Goal: Information Seeking & Learning: Find specific page/section

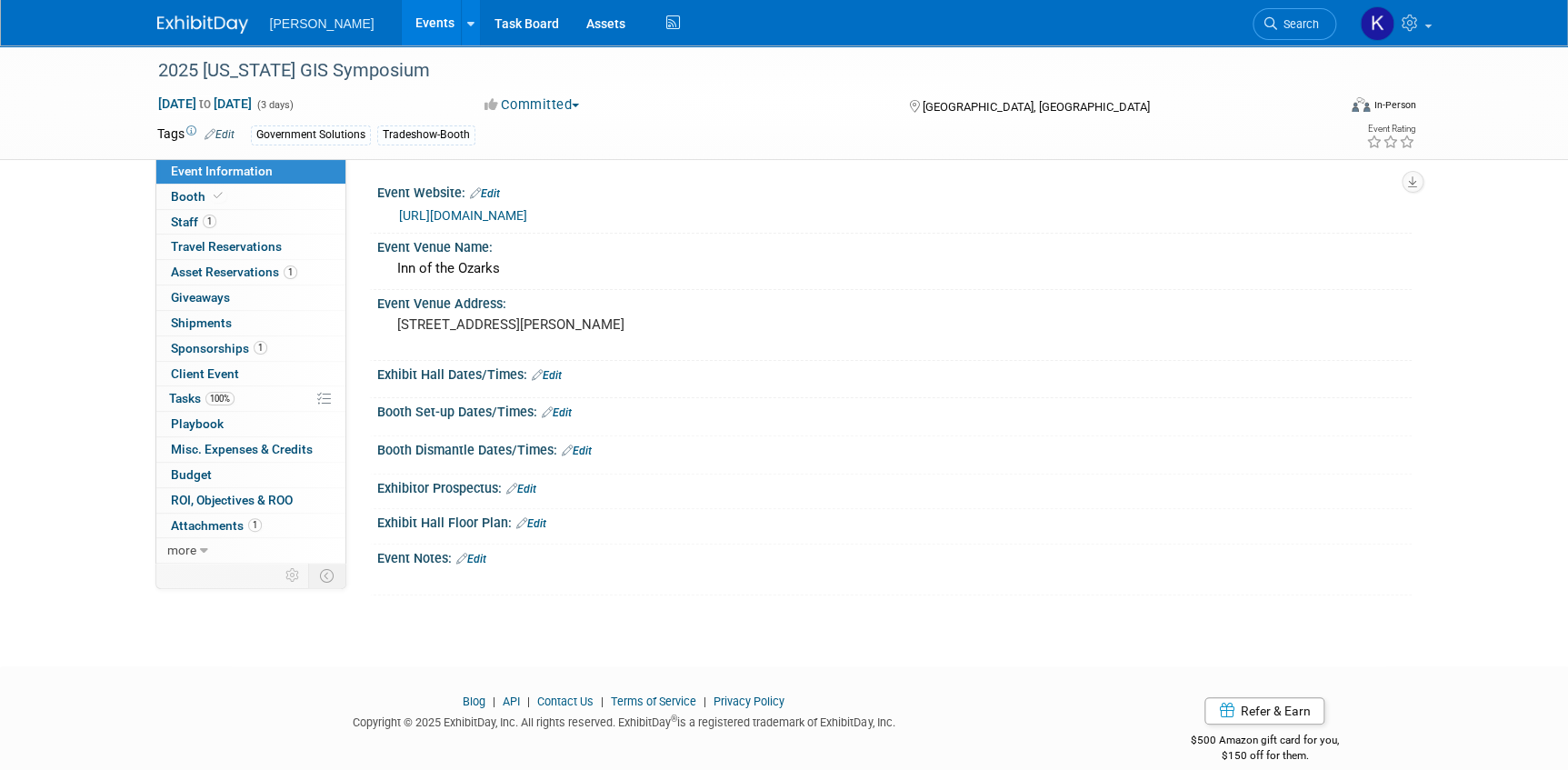
drag, startPoint x: 1297, startPoint y: 19, endPoint x: 1138, endPoint y: 45, distance: 161.1
click at [1295, 19] on span "Search" at bounding box center [1298, 25] width 41 height 14
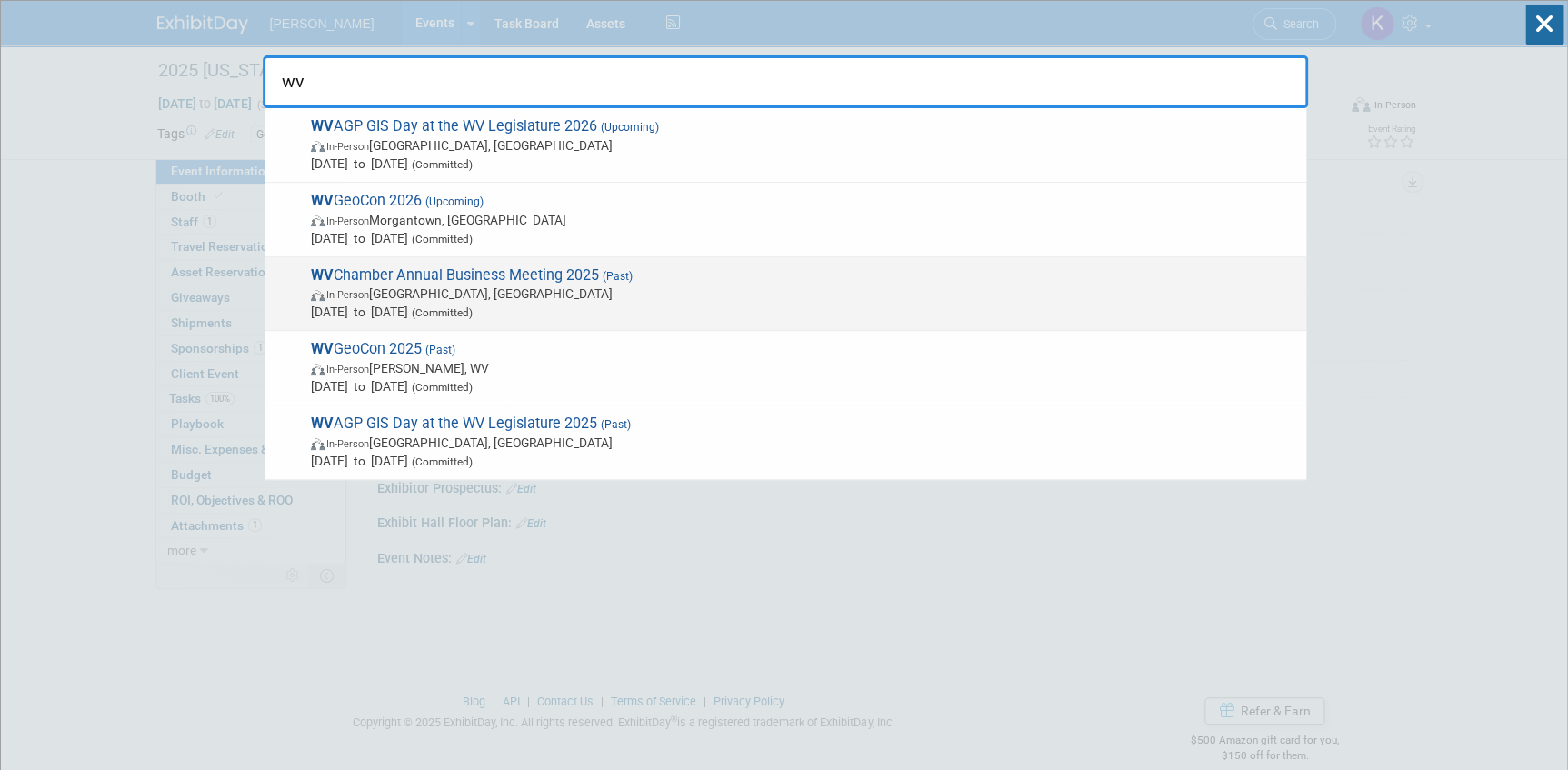
type input "wv"
click at [562, 275] on span "WV Chamber Annual Business Meeting 2025 (Past) In-Person White Sulphur Springs,…" at bounding box center [801, 294] width 992 height 55
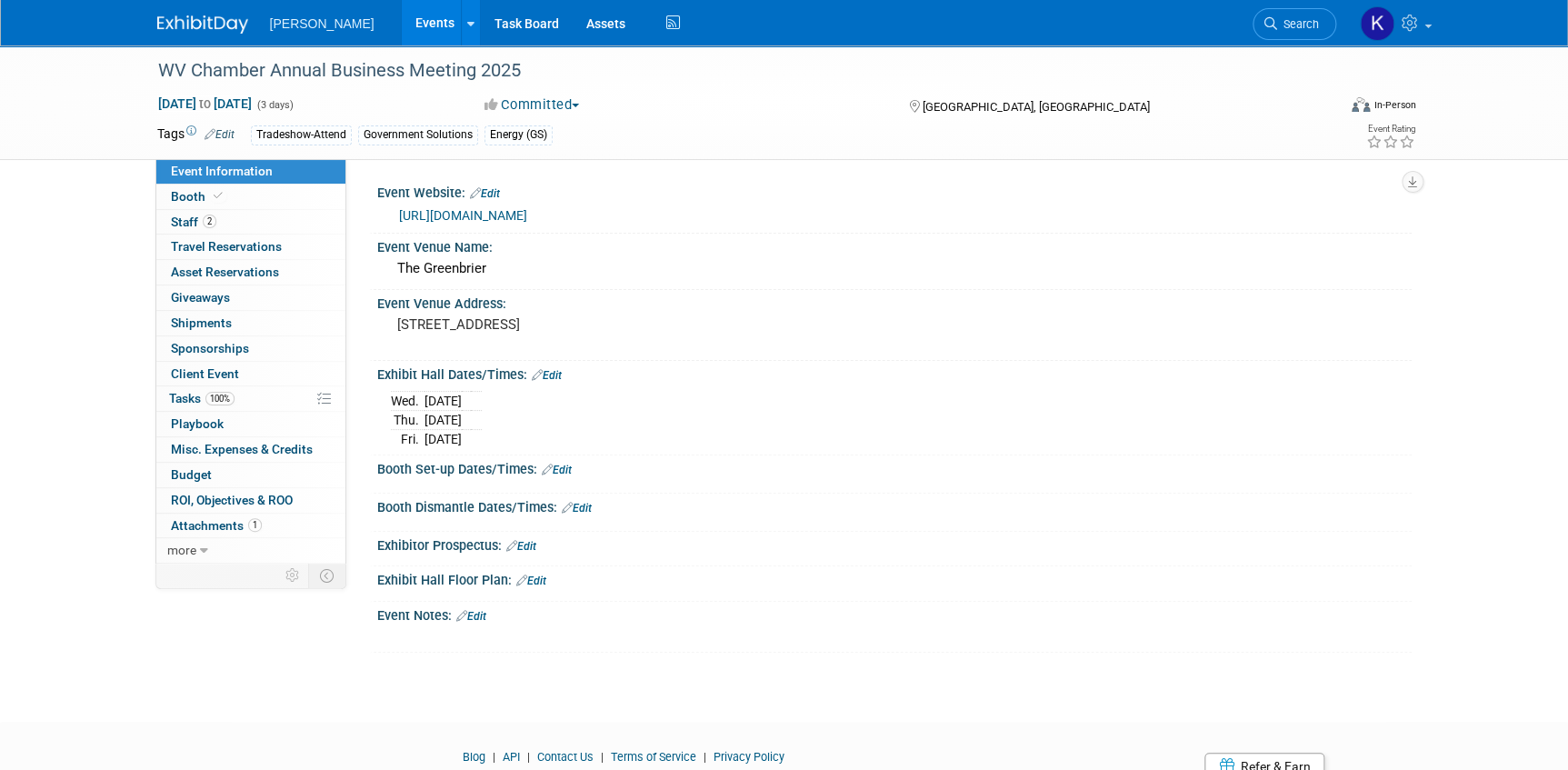
click at [527, 210] on link "[URL][DOMAIN_NAME]" at bounding box center [463, 215] width 128 height 15
